Goal: Task Accomplishment & Management: Manage account settings

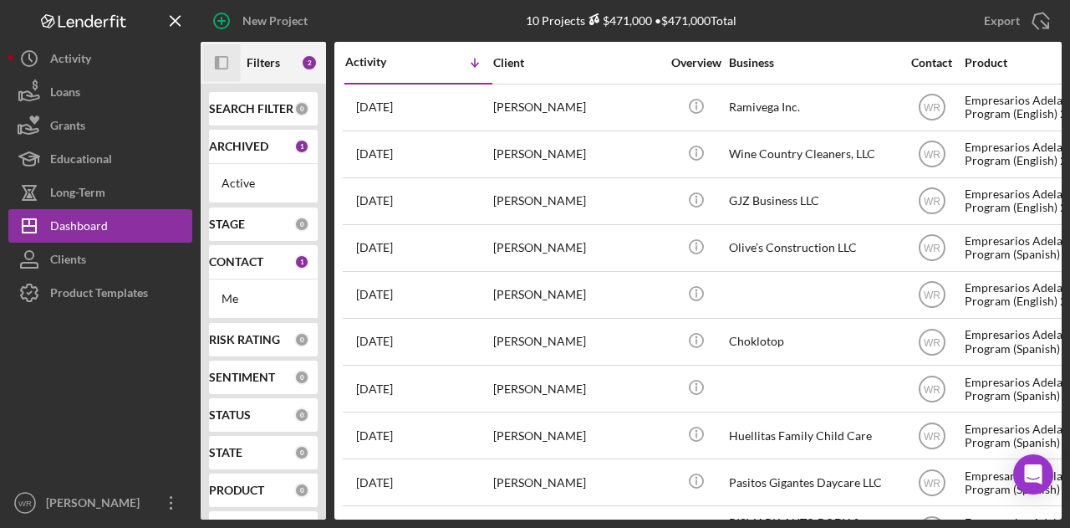
click at [223, 51] on icon "Icon/Panel Side Expand" at bounding box center [222, 63] width 38 height 38
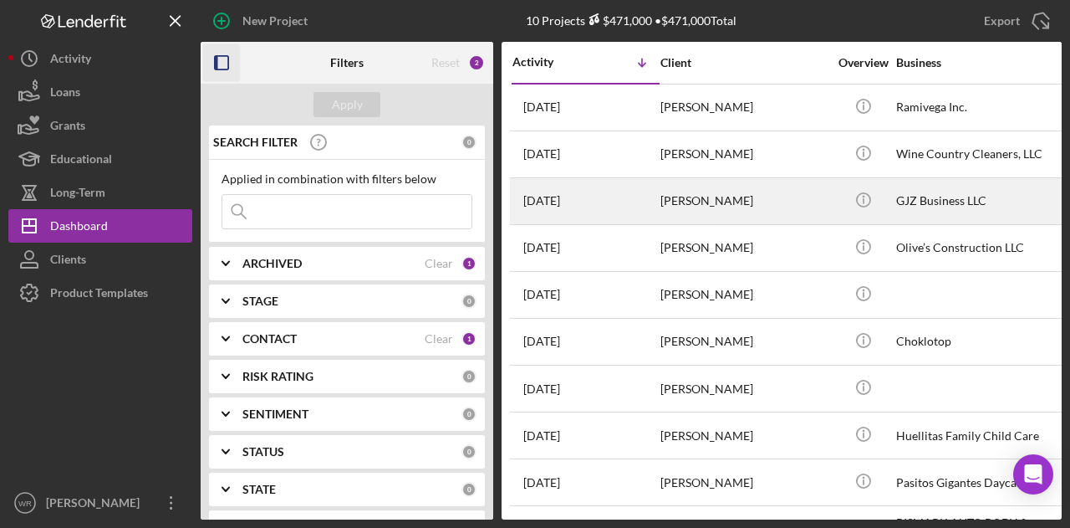
scroll to position [49, 0]
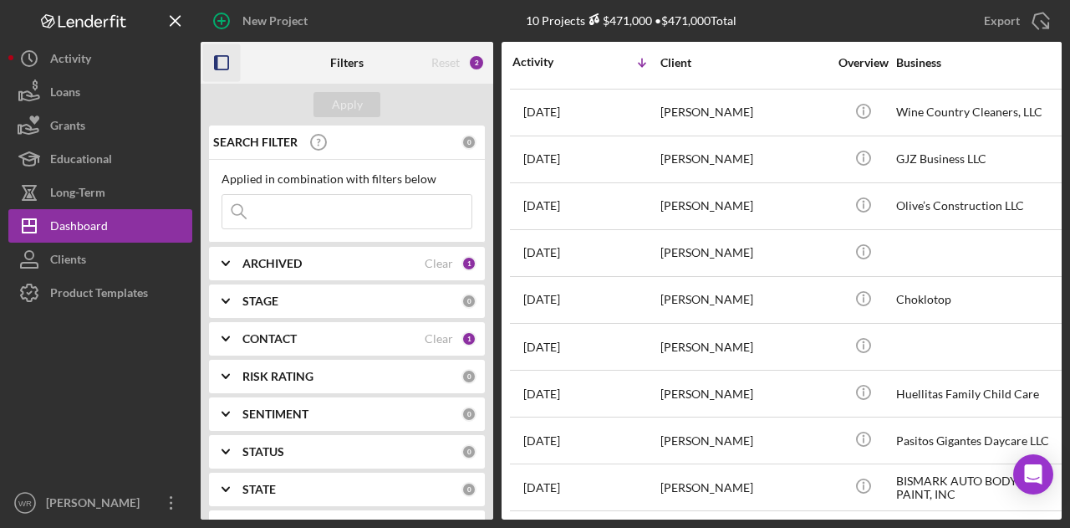
click at [278, 268] on b "ARCHIVED" at bounding box center [272, 263] width 59 height 13
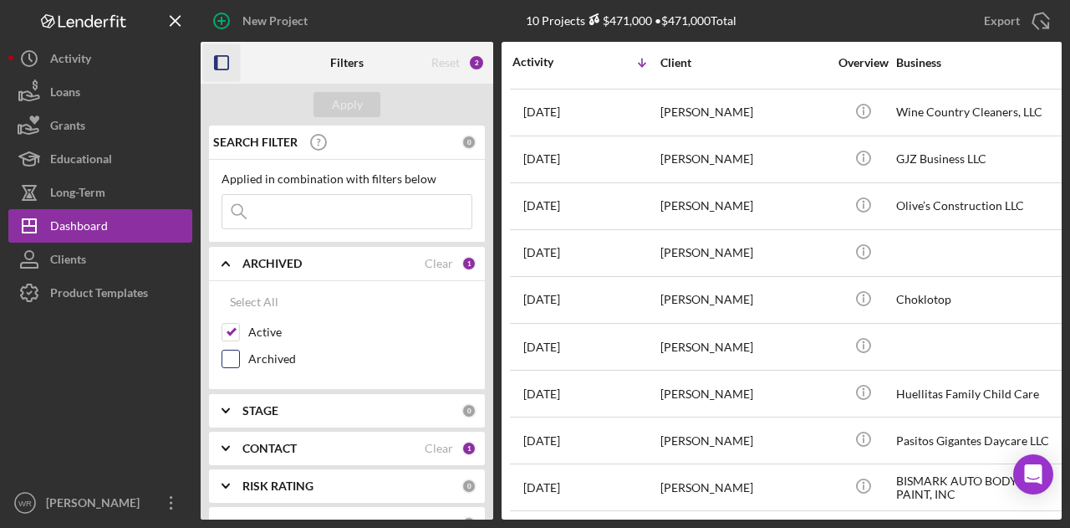
click at [307, 360] on label "Archived" at bounding box center [360, 358] width 224 height 17
click at [239, 360] on input "Archived" at bounding box center [230, 358] width 17 height 17
checkbox input "true"
click at [370, 102] on button "Apply" at bounding box center [347, 104] width 67 height 25
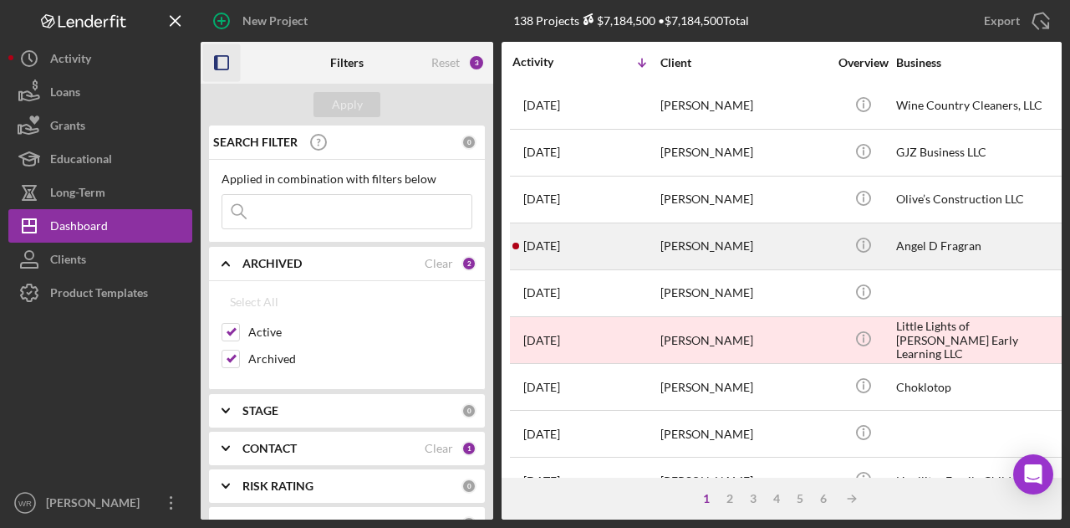
drag, startPoint x: 681, startPoint y: 247, endPoint x: 651, endPoint y: 238, distance: 31.2
click at [651, 238] on div "[DATE] [PERSON_NAME]" at bounding box center [586, 246] width 146 height 44
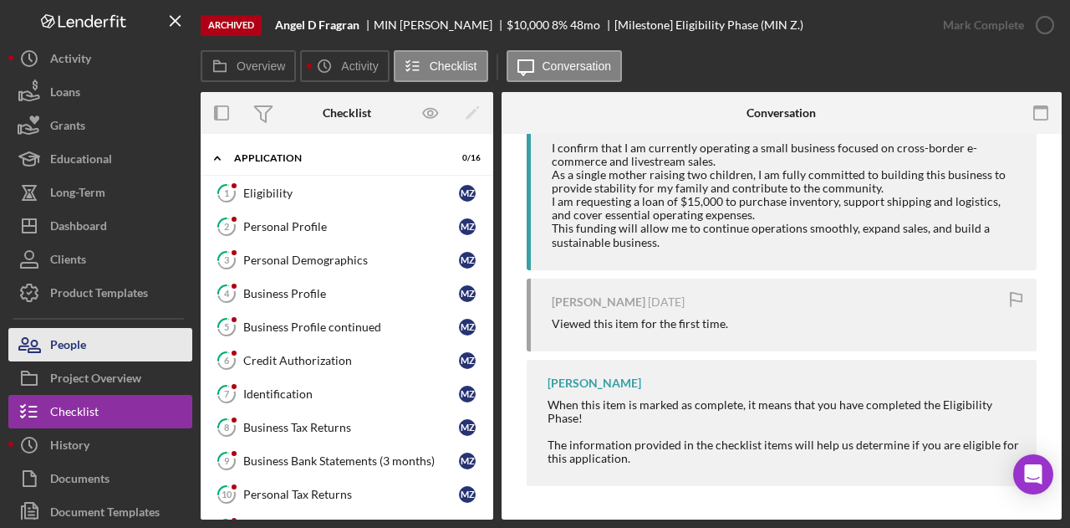
click at [171, 334] on button "People" at bounding box center [100, 344] width 184 height 33
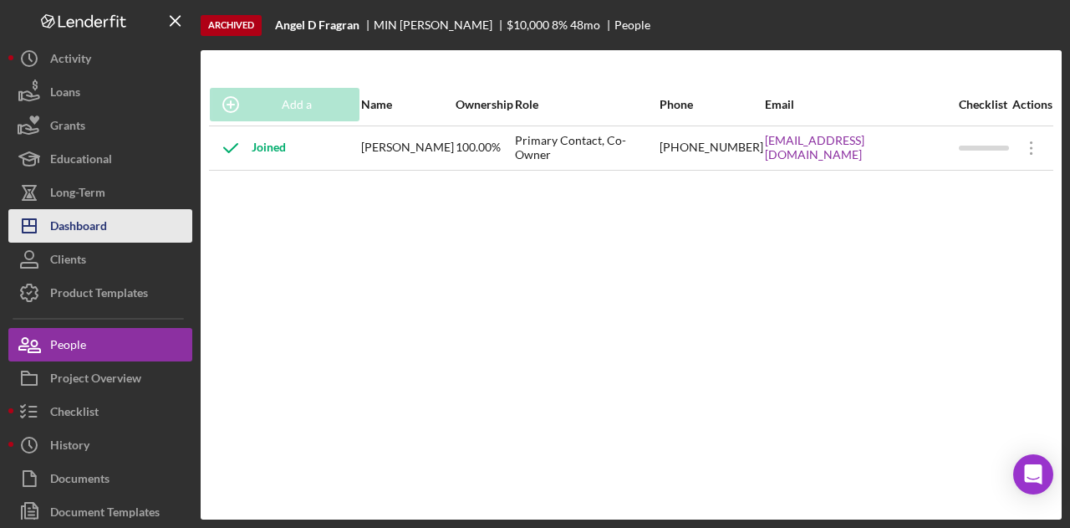
click at [117, 222] on button "Icon/Dashboard Dashboard" at bounding box center [100, 225] width 184 height 33
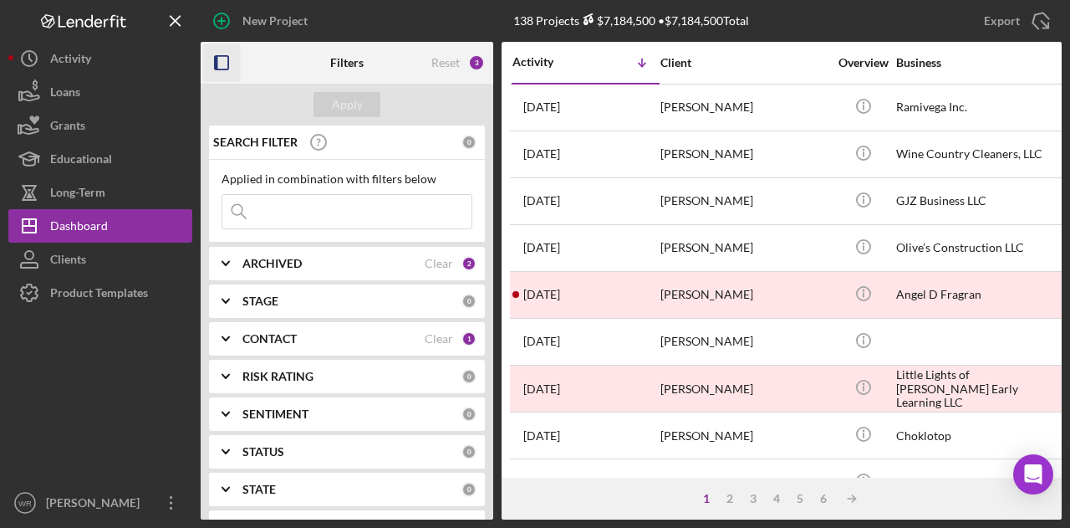
click at [222, 68] on icon "button" at bounding box center [222, 63] width 38 height 38
